Goal: Information Seeking & Learning: Compare options

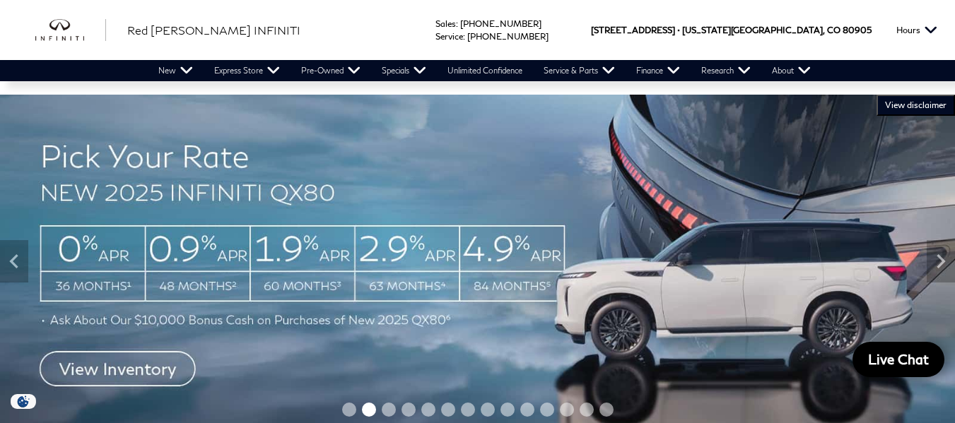
click at [159, 368] on img at bounding box center [477, 262] width 955 height 334
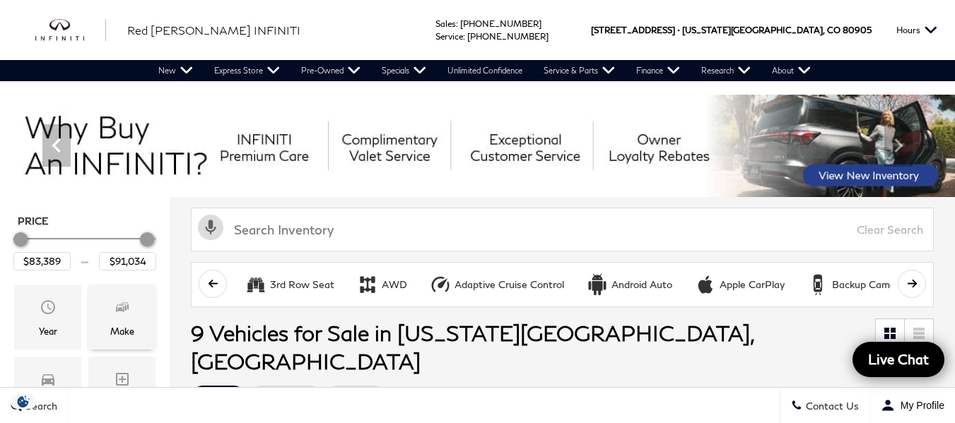
click at [132, 321] on div "Make" at bounding box center [121, 317] width 67 height 65
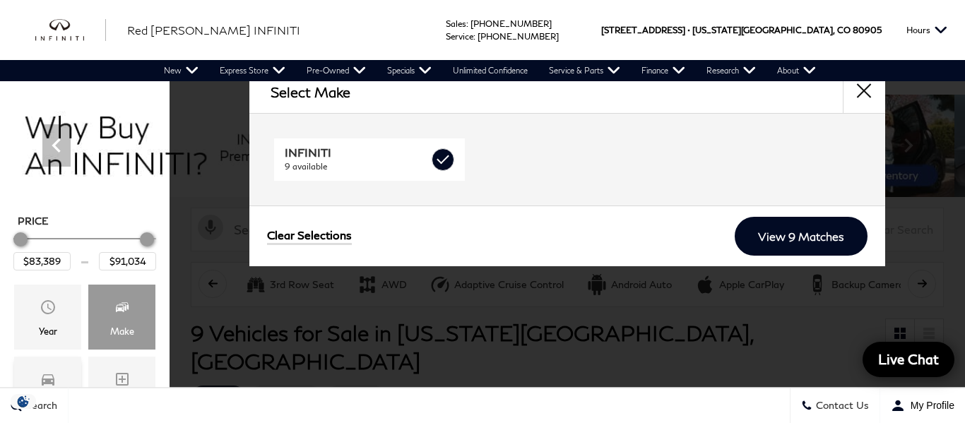
click at [53, 365] on div "Model" at bounding box center [47, 389] width 67 height 65
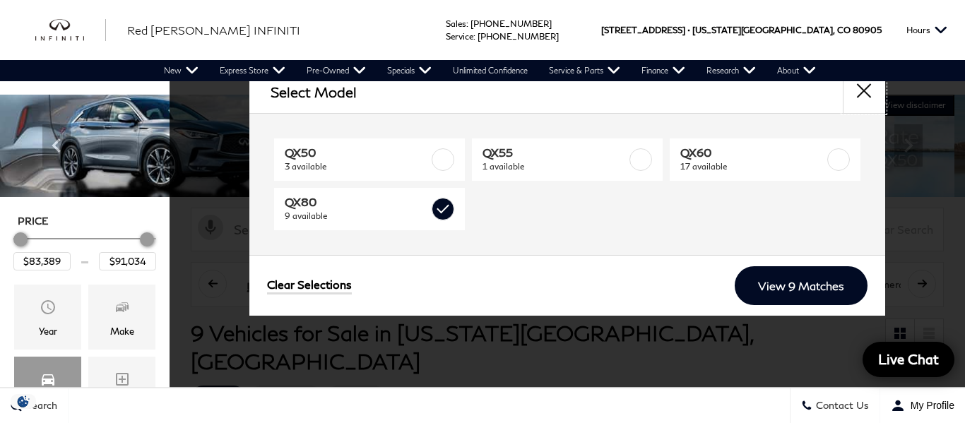
click at [863, 86] on button "close" at bounding box center [864, 92] width 42 height 42
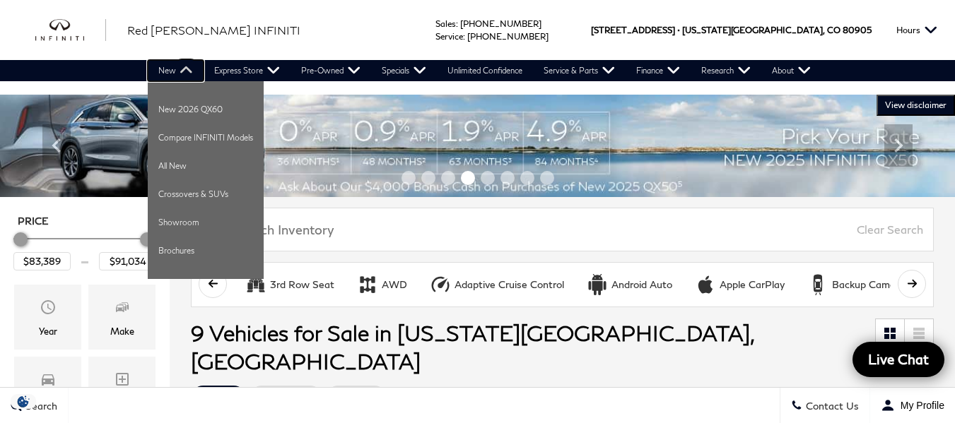
click at [167, 62] on link "New" at bounding box center [176, 70] width 56 height 21
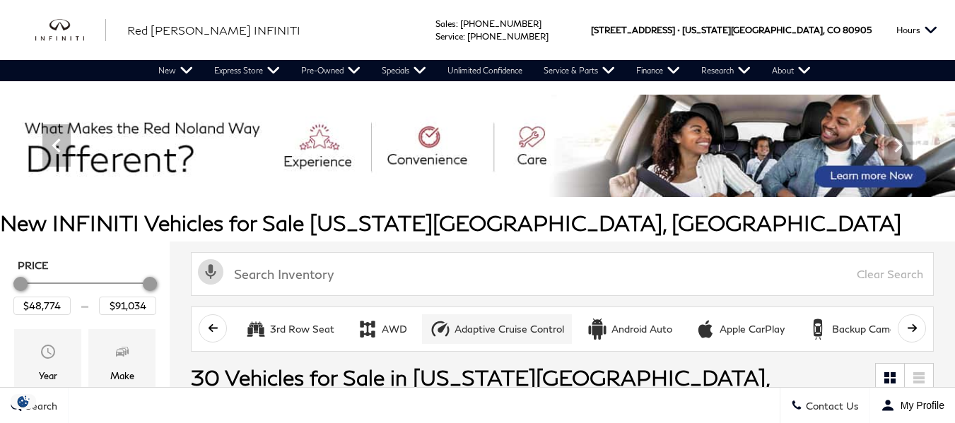
click at [491, 327] on div "Adaptive Cruise Control" at bounding box center [509, 329] width 110 height 13
click at [379, 322] on button "AWD" at bounding box center [382, 329] width 66 height 30
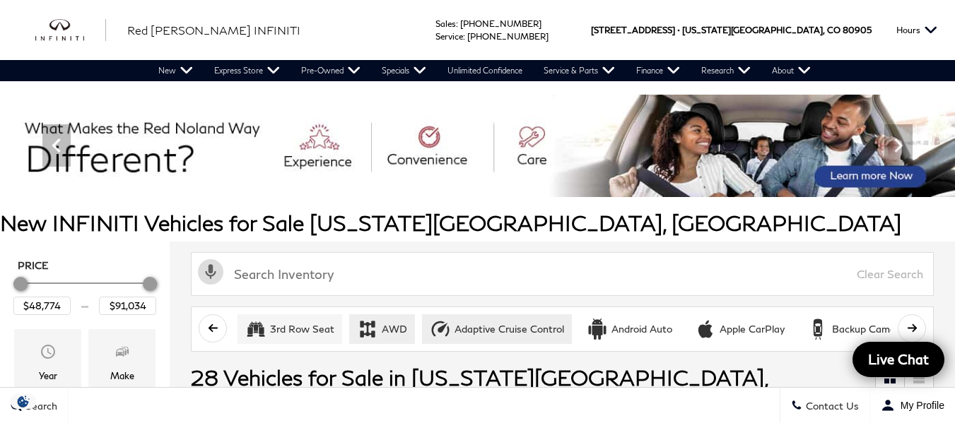
click at [303, 329] on div "3rd Row Seat" at bounding box center [302, 329] width 64 height 13
click at [633, 334] on button "Android Auto" at bounding box center [629, 329] width 101 height 30
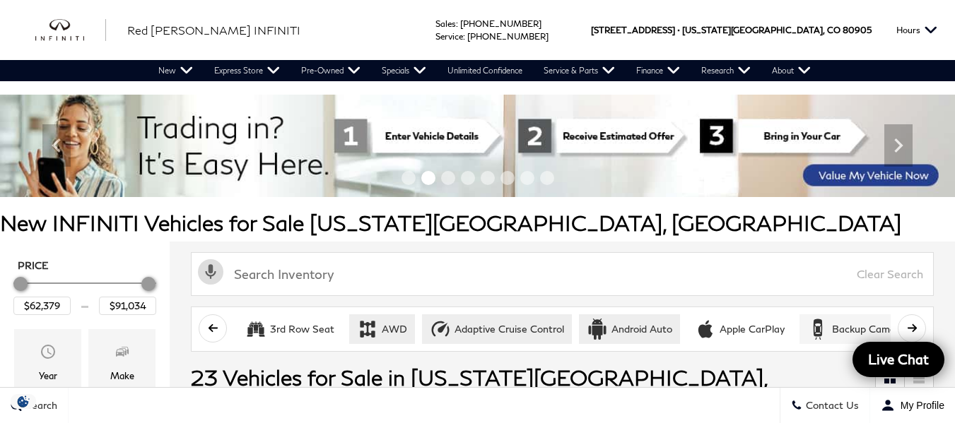
click at [845, 331] on div "Backup Camera" at bounding box center [868, 329] width 73 height 13
click at [916, 326] on icon "scroll right" at bounding box center [911, 328] width 9 height 8
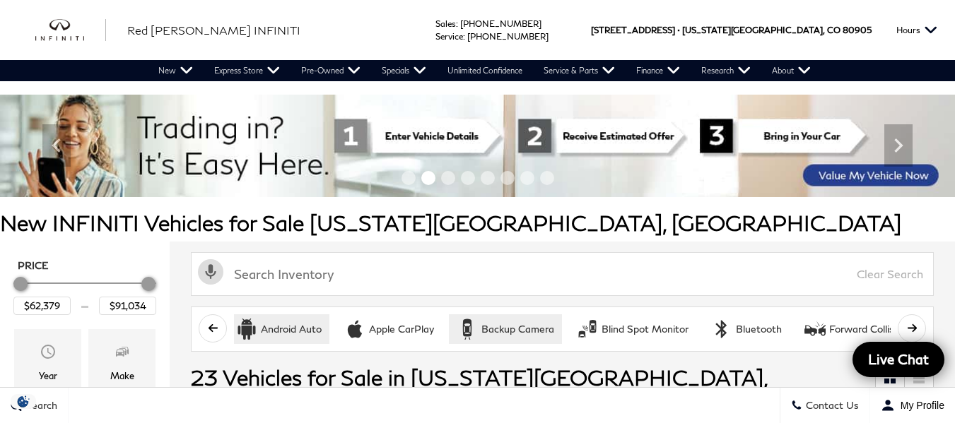
scroll to position [0, 353]
click at [876, 326] on div "Forward Collision Warning" at bounding box center [885, 329] width 119 height 13
click at [770, 329] on div "Bluetooth" at bounding box center [756, 329] width 46 height 13
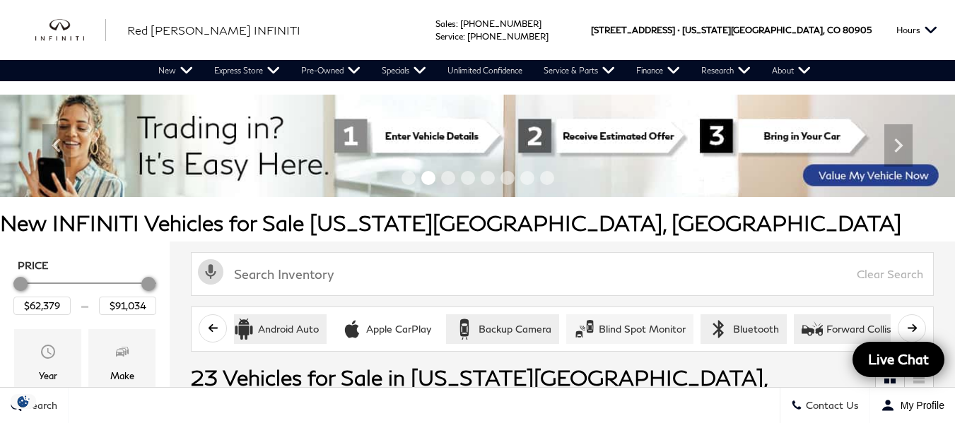
click at [640, 324] on div "Blind Spot Monitor" at bounding box center [642, 329] width 87 height 13
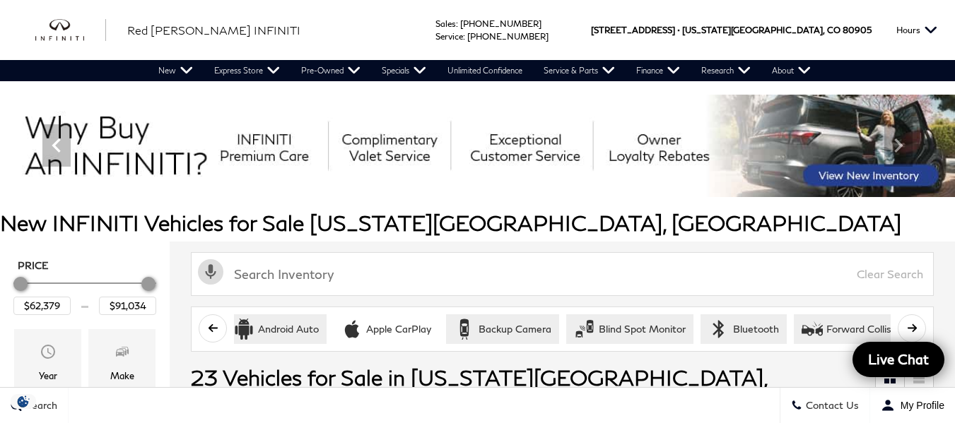
click at [926, 317] on button "scroll right" at bounding box center [912, 328] width 28 height 28
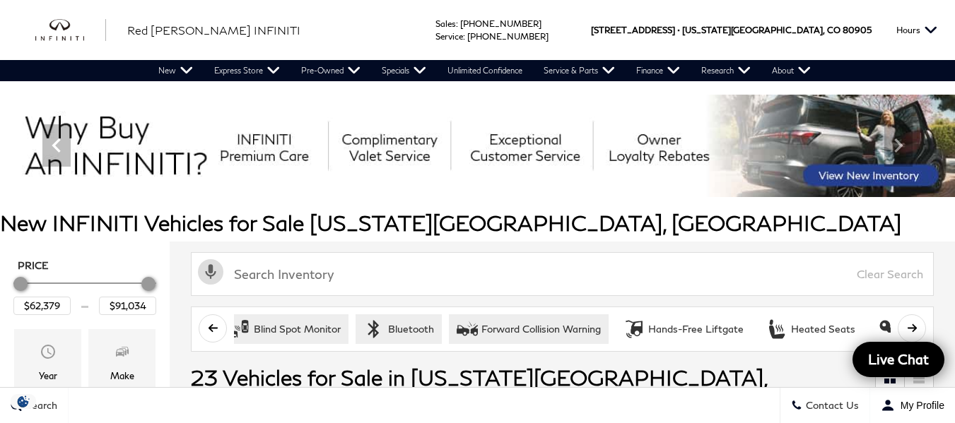
scroll to position [0, 707]
click at [871, 326] on icon "Keyless Entry" at bounding box center [880, 329] width 18 height 18
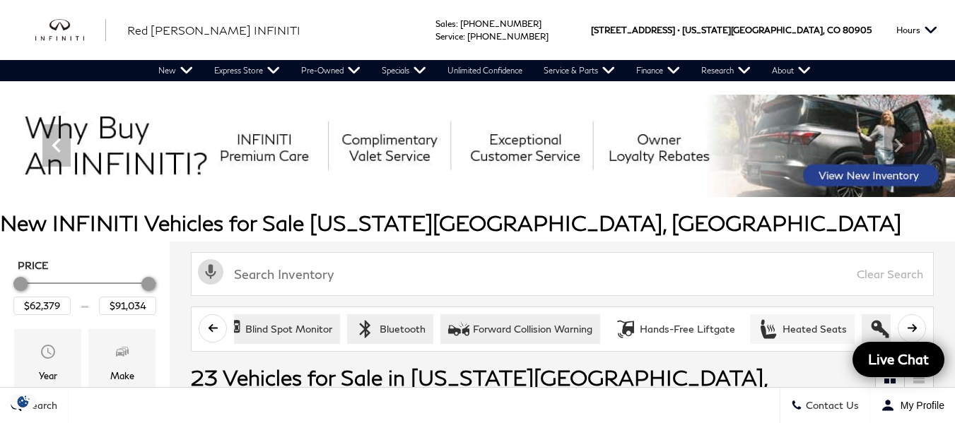
click at [786, 323] on div "Heated Seats" at bounding box center [814, 329] width 64 height 13
click at [688, 316] on button "Hands-Free Liftgate" at bounding box center [675, 329] width 136 height 30
type input "$64,239"
click at [920, 321] on button "scroll right" at bounding box center [912, 328] width 28 height 28
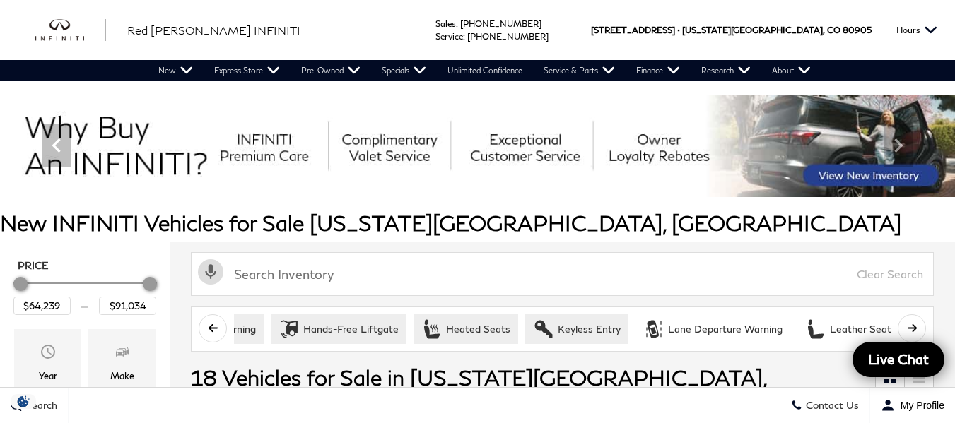
scroll to position [0, 1060]
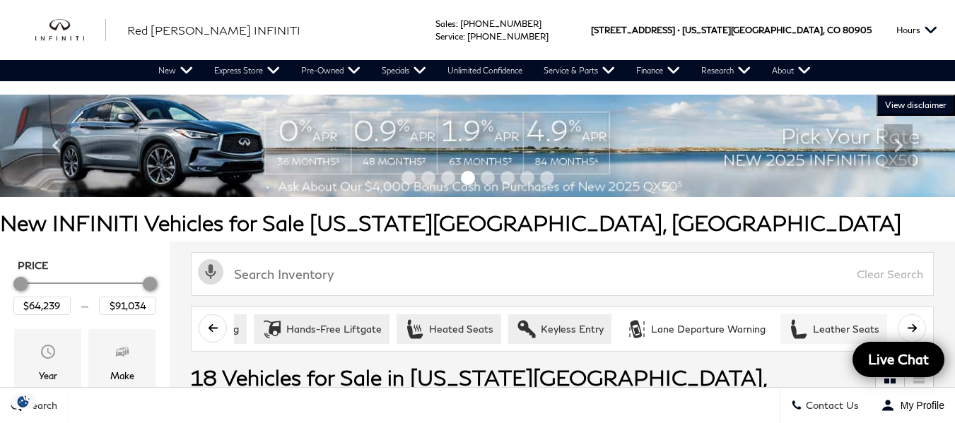
click at [857, 329] on div "Leather Seats" at bounding box center [846, 329] width 66 height 13
click at [749, 319] on button "Lane Departure Warning" at bounding box center [695, 329] width 155 height 30
click at [917, 329] on icon "scroll right" at bounding box center [912, 328] width 11 height 11
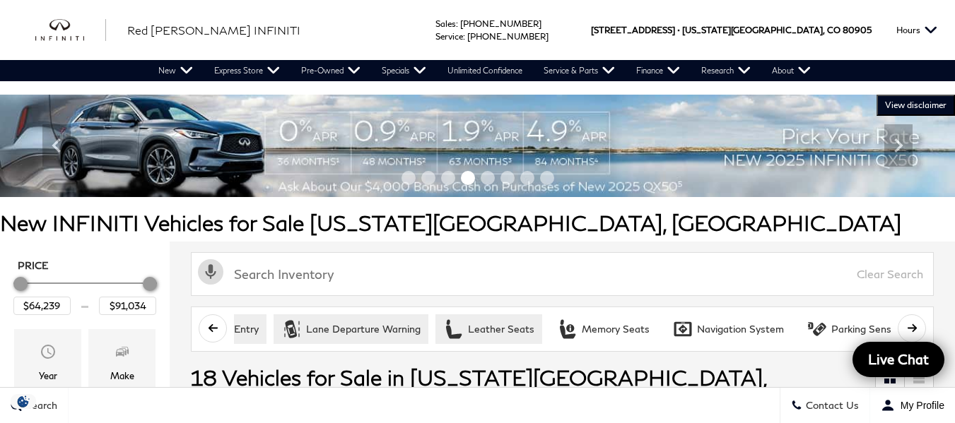
scroll to position [0, 1413]
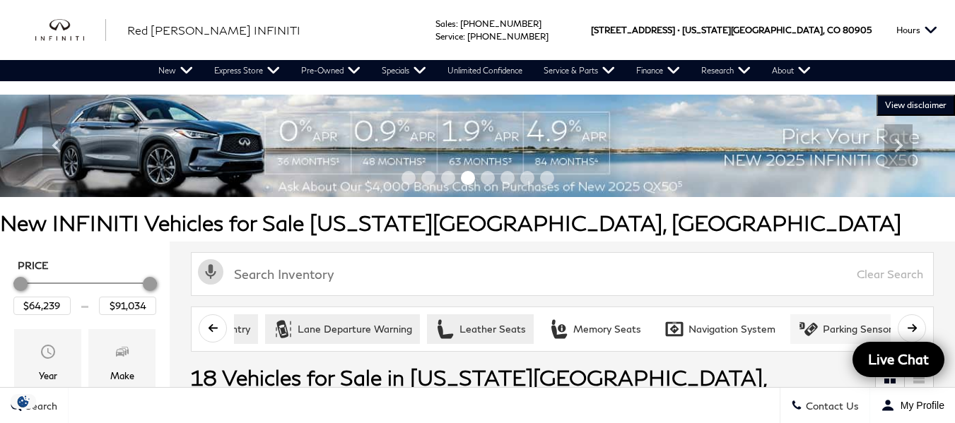
click at [804, 326] on icon "Parking Sensors / Assist" at bounding box center [810, 329] width 13 height 13
click at [730, 326] on div "Navigation System" at bounding box center [731, 329] width 87 height 13
click at [608, 318] on button "Memory Seats" at bounding box center [595, 329] width 108 height 30
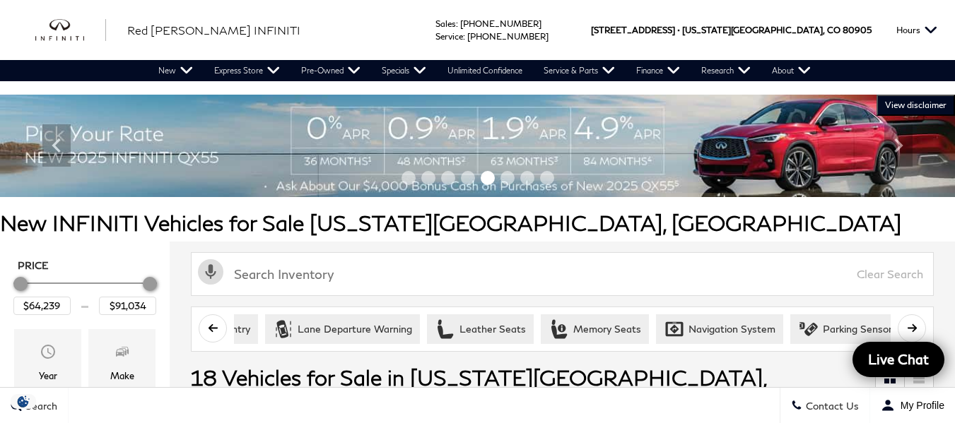
click at [916, 325] on icon "scroll right" at bounding box center [911, 328] width 9 height 8
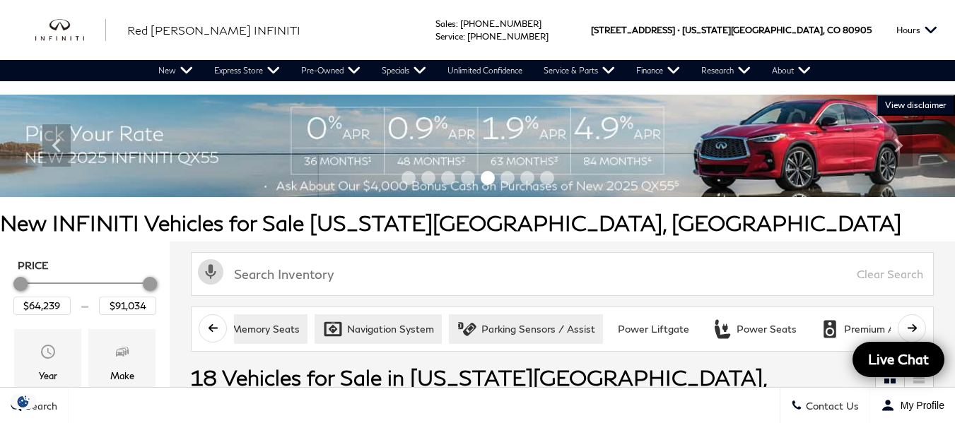
scroll to position [0, 1767]
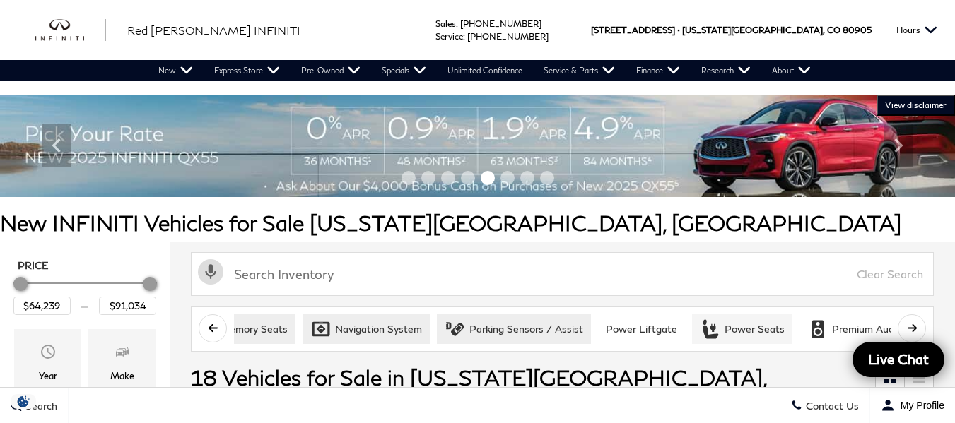
click at [743, 328] on div "Power Seats" at bounding box center [754, 329] width 60 height 13
click at [648, 327] on div "Power Liftgate" at bounding box center [641, 329] width 71 height 13
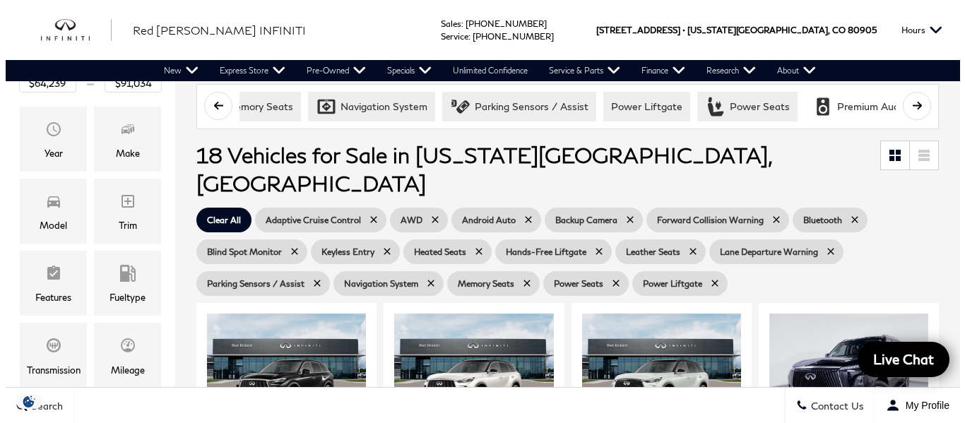
scroll to position [209, 0]
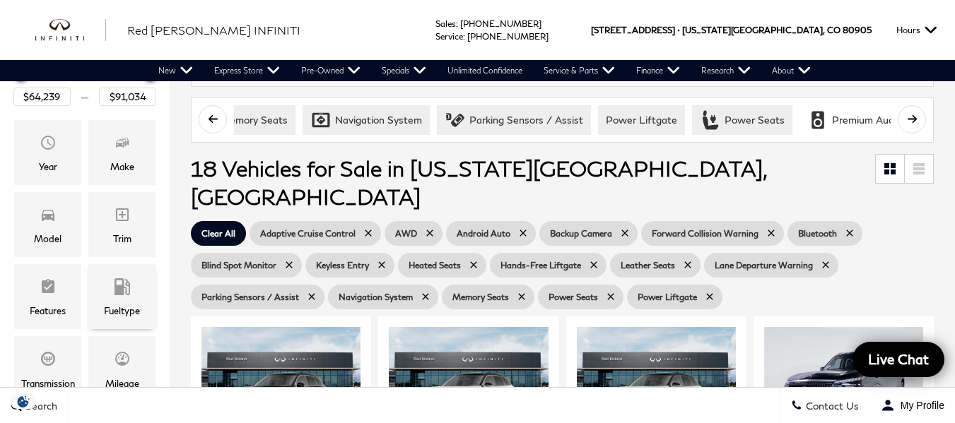
click at [129, 303] on div "Fueltype" at bounding box center [122, 311] width 36 height 16
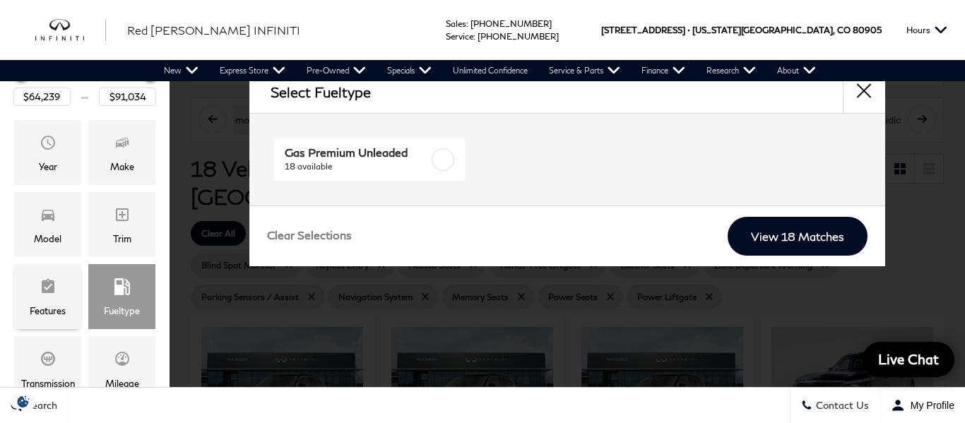
click at [61, 293] on div "Features" at bounding box center [47, 296] width 67 height 65
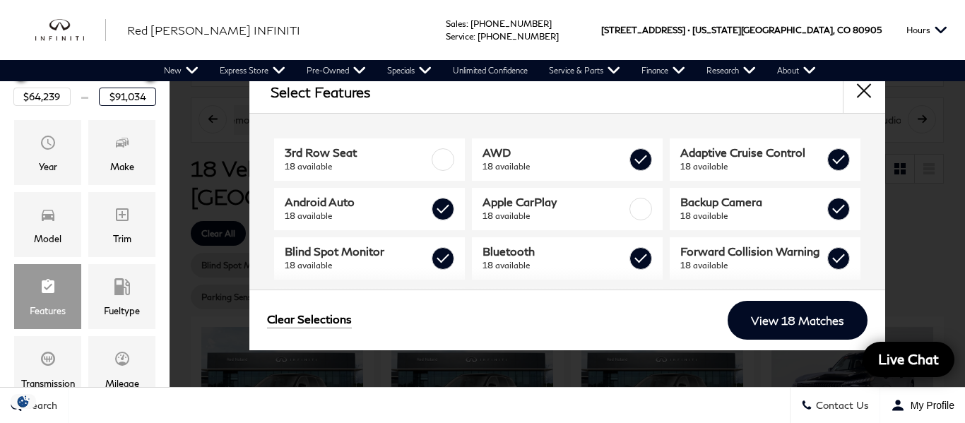
drag, startPoint x: 153, startPoint y: 92, endPoint x: 104, endPoint y: 89, distance: 49.5
click at [104, 89] on input "$91,034" at bounding box center [127, 97] width 57 height 18
type input "\"
type input "$69,999"
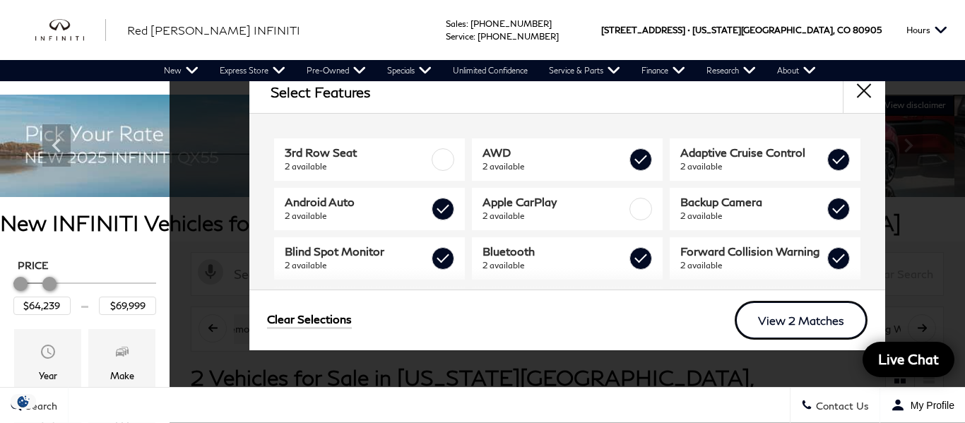
click at [809, 317] on link "View 2 Matches" at bounding box center [801, 320] width 133 height 39
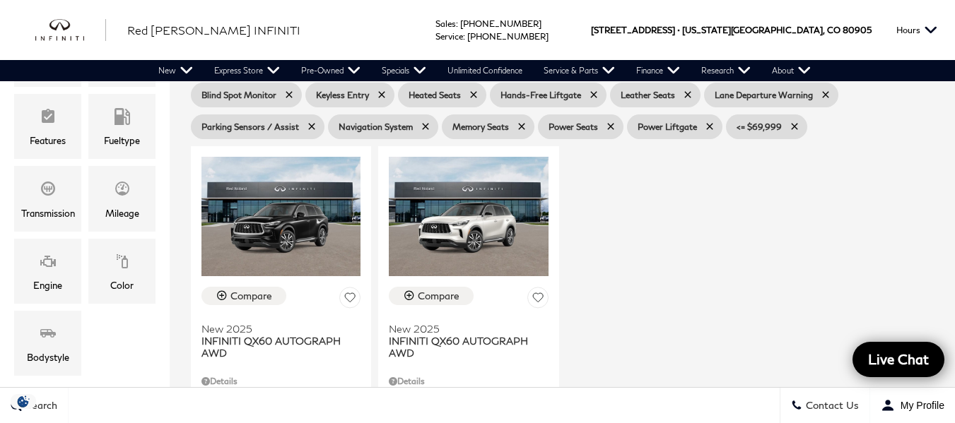
scroll to position [480, 0]
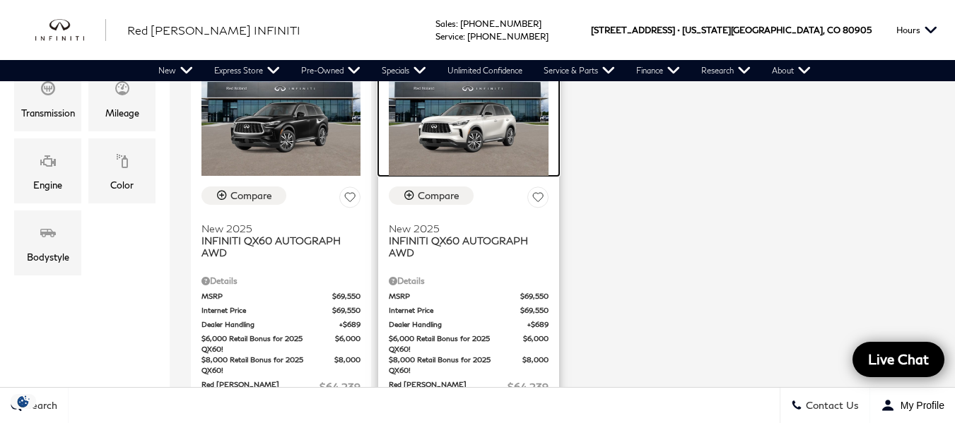
click at [490, 110] on img at bounding box center [468, 116] width 159 height 119
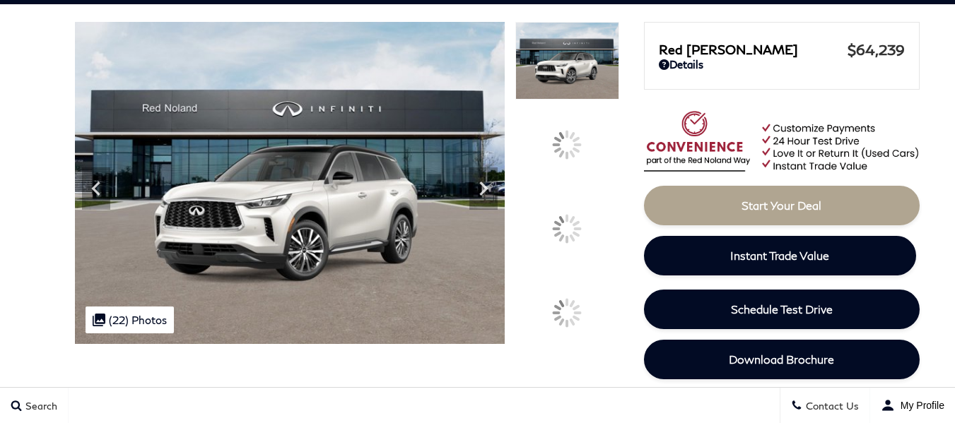
drag, startPoint x: 961, startPoint y: 40, endPoint x: 766, endPoint y: 106, distance: 206.0
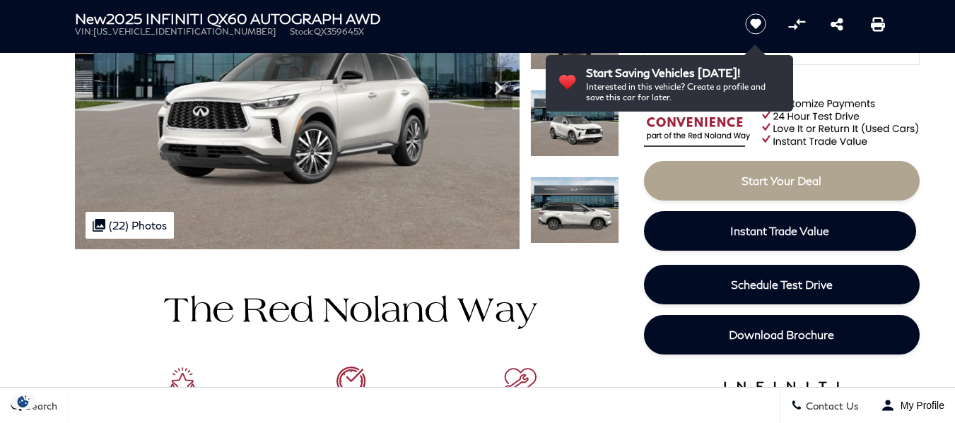
scroll to position [100, 0]
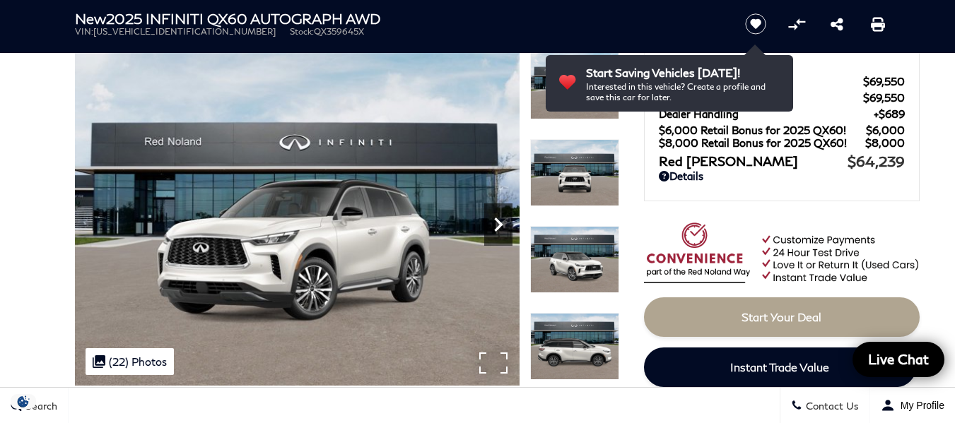
click at [502, 225] on icon "Next" at bounding box center [498, 225] width 8 height 14
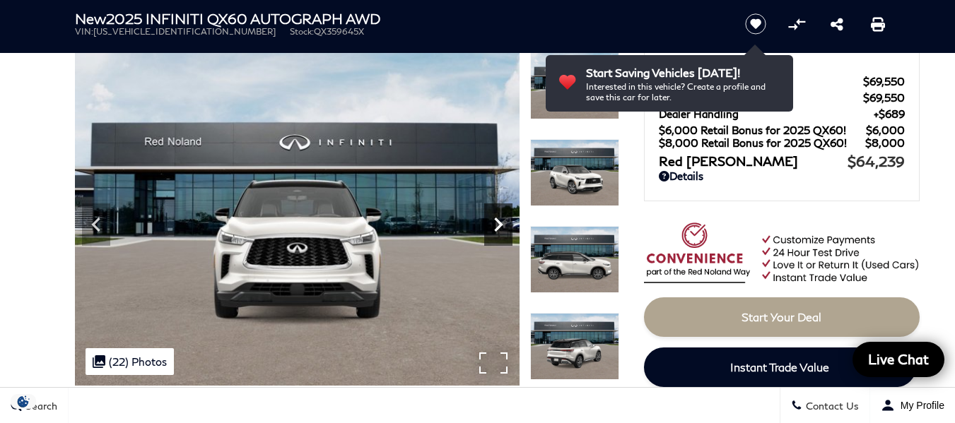
scroll to position [0, 0]
click at [502, 225] on icon "Next" at bounding box center [498, 225] width 8 height 14
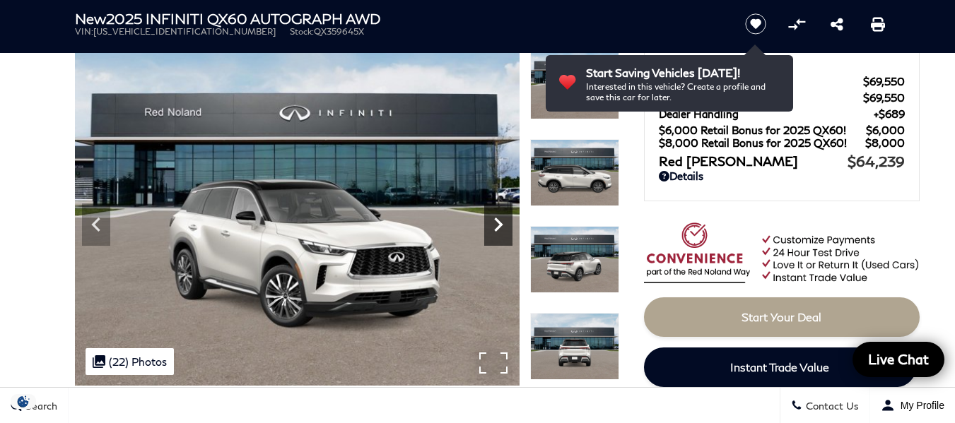
click at [502, 225] on icon "Next" at bounding box center [498, 225] width 8 height 14
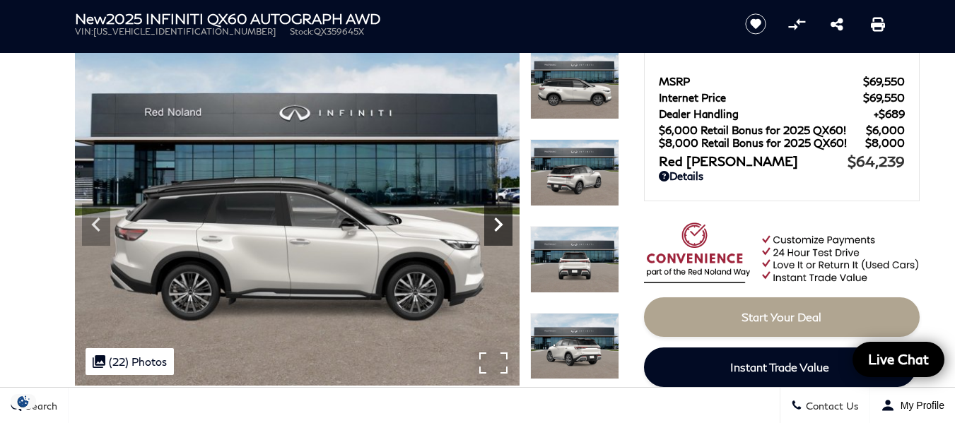
click at [502, 225] on icon "Next" at bounding box center [498, 225] width 8 height 14
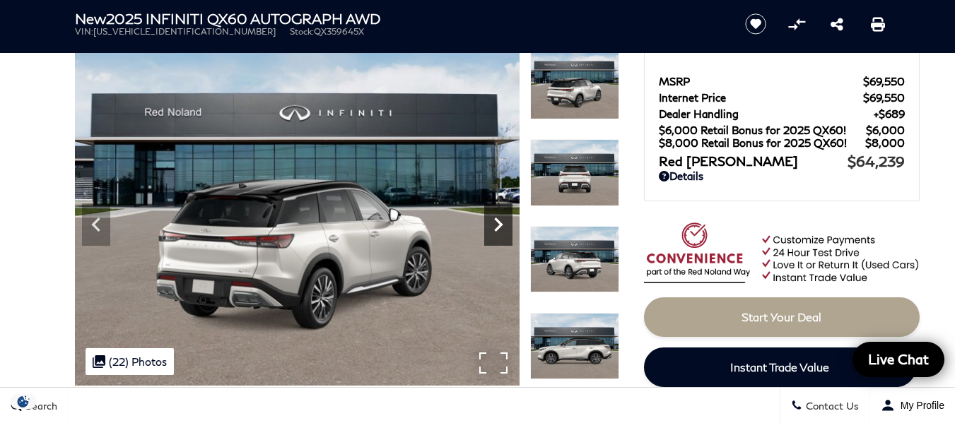
click at [502, 225] on icon "Next" at bounding box center [498, 225] width 8 height 14
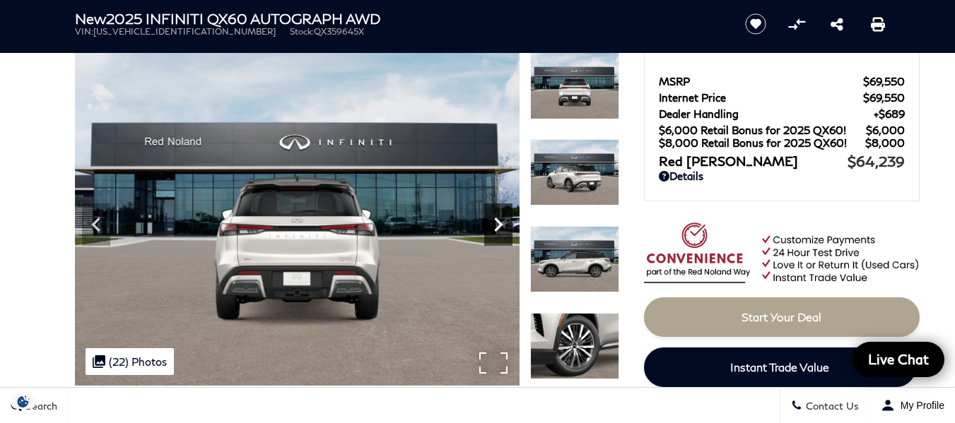
click at [502, 225] on icon "Next" at bounding box center [498, 225] width 8 height 14
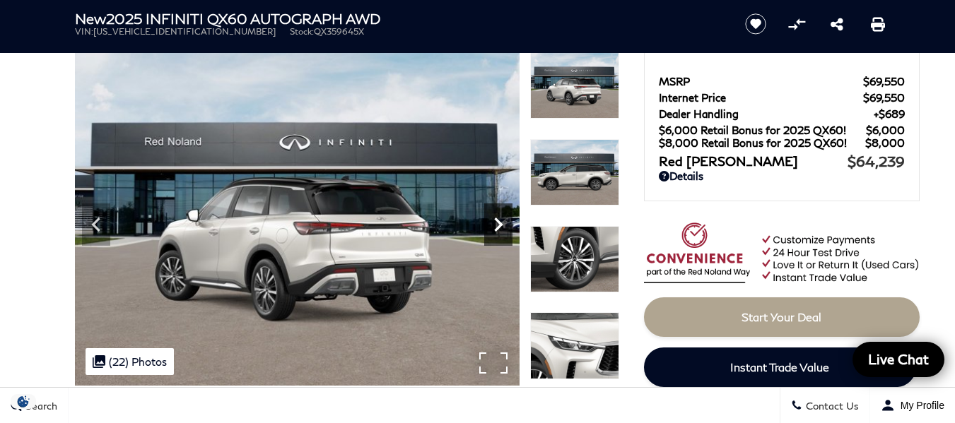
click at [502, 225] on icon "Next" at bounding box center [498, 225] width 8 height 14
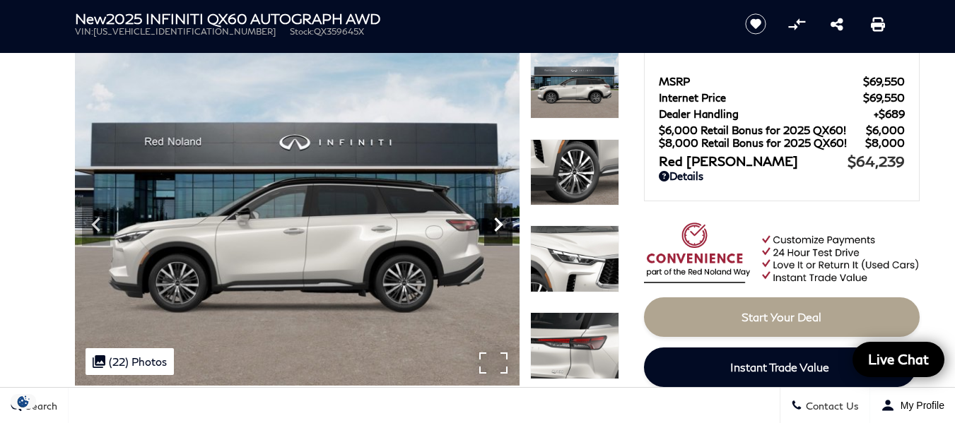
click at [502, 225] on icon "Next" at bounding box center [498, 225] width 8 height 14
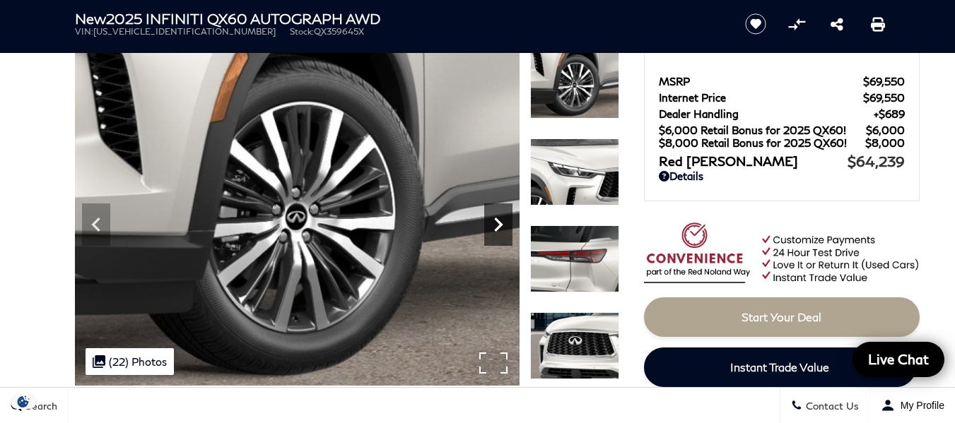
click at [502, 225] on icon "Next" at bounding box center [498, 225] width 8 height 14
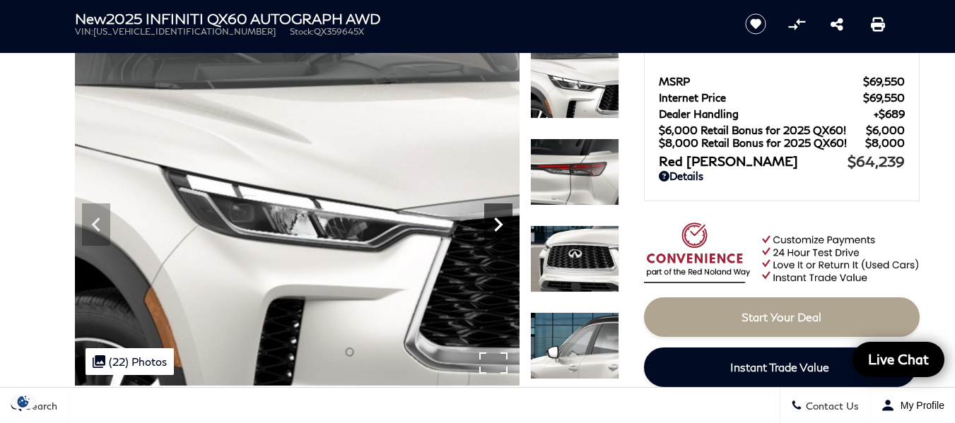
click at [502, 225] on icon "Next" at bounding box center [498, 225] width 8 height 14
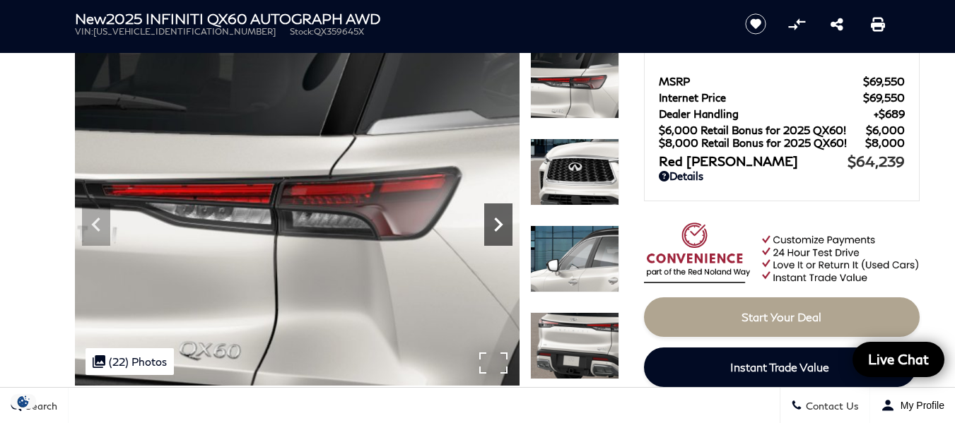
click at [502, 225] on icon "Next" at bounding box center [498, 225] width 8 height 14
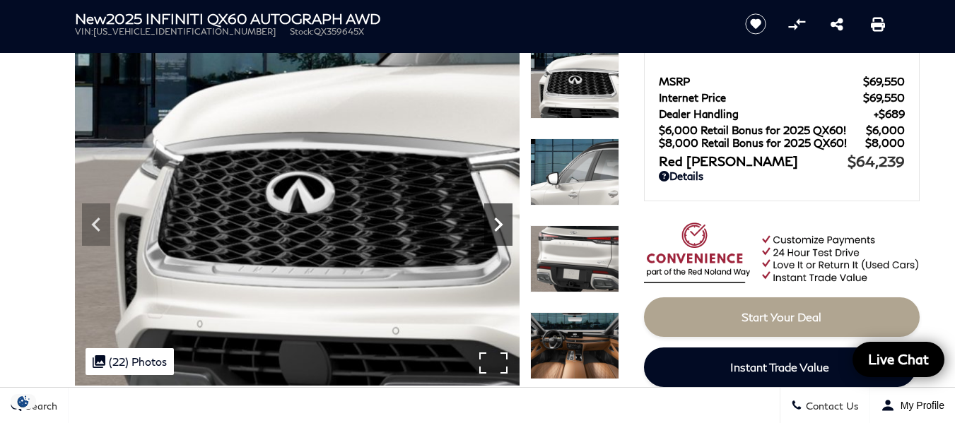
click at [502, 225] on icon "Next" at bounding box center [498, 225] width 8 height 14
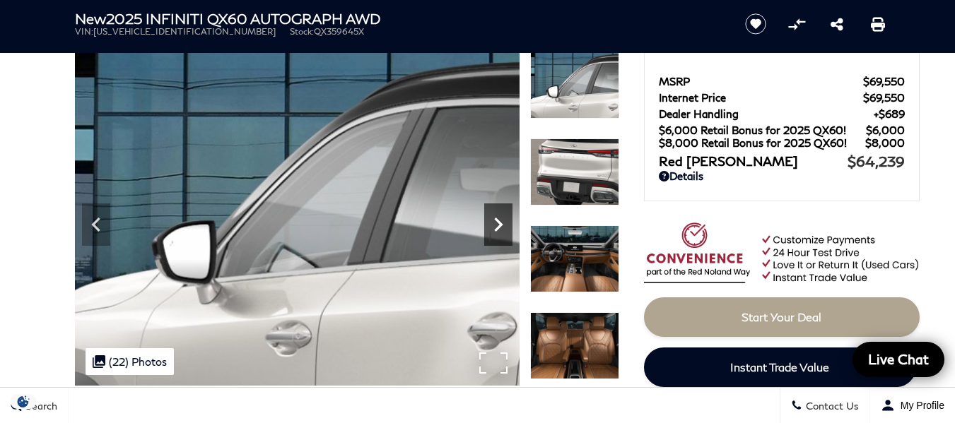
click at [502, 225] on icon "Next" at bounding box center [498, 225] width 8 height 14
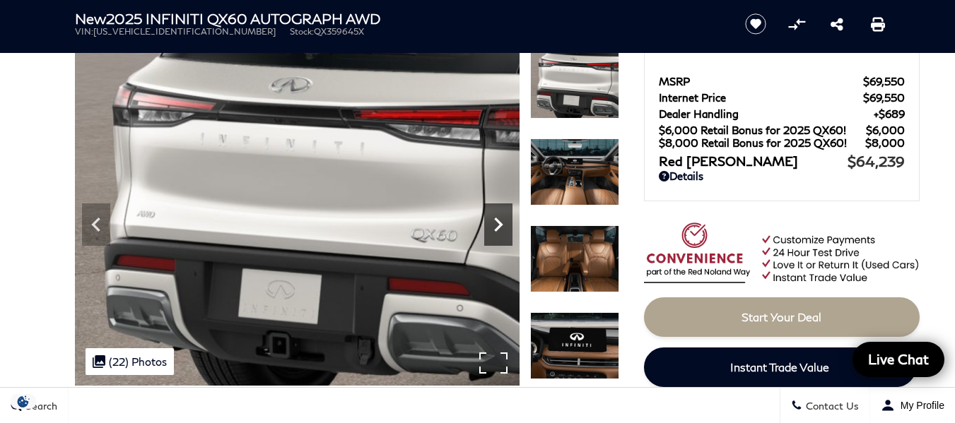
click at [502, 225] on icon "Next" at bounding box center [498, 225] width 8 height 14
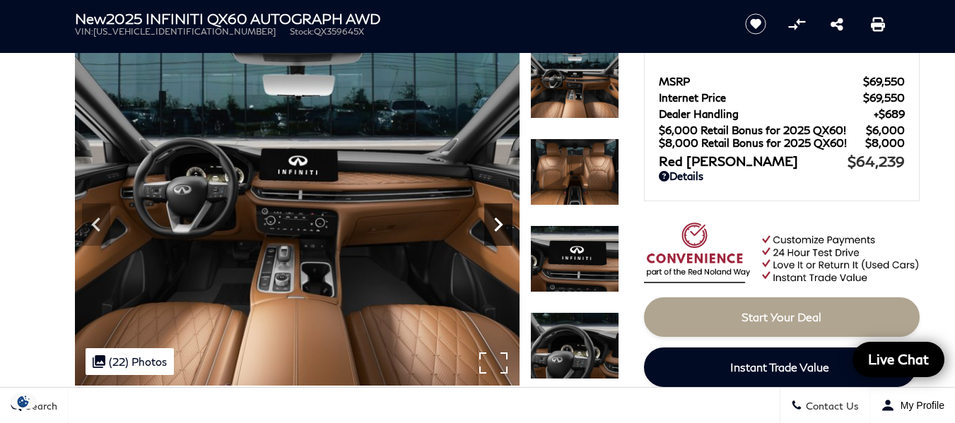
click at [502, 225] on icon "Next" at bounding box center [498, 225] width 8 height 14
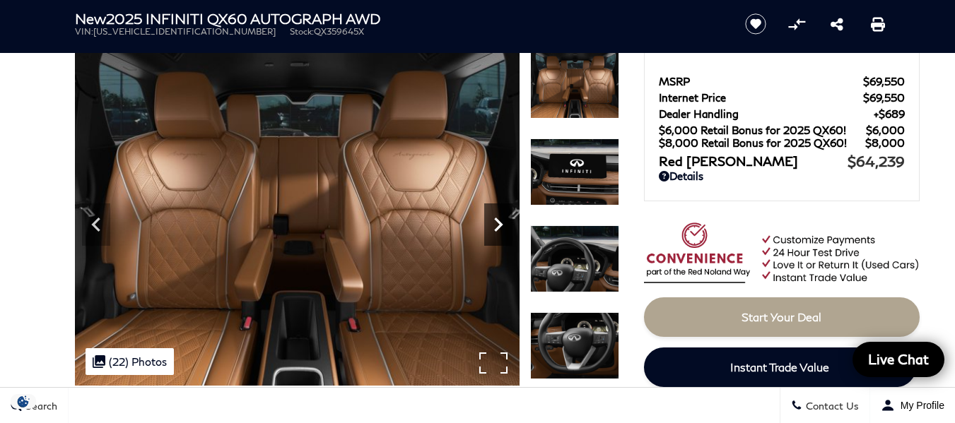
click at [502, 225] on icon "Next" at bounding box center [498, 225] width 8 height 14
